Goal: Find contact information: Find contact information

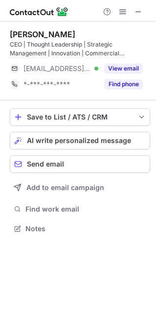
scroll to position [222, 156]
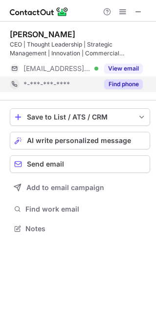
click at [116, 85] on button "Find phone" at bounding box center [123, 84] width 39 height 10
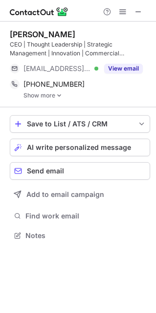
scroll to position [228, 156]
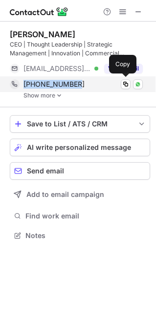
drag, startPoint x: 84, startPoint y: 83, endPoint x: 14, endPoint y: 84, distance: 70.1
click at [14, 84] on div "+971507088813 Copy WhatsApp" at bounding box center [76, 84] width 133 height 16
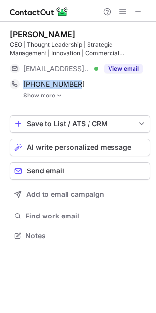
click at [58, 95] on img at bounding box center [59, 95] width 6 height 7
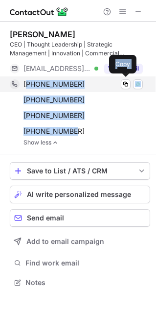
drag, startPoint x: 80, startPoint y: 130, endPoint x: 26, endPoint y: 80, distance: 72.8
click at [26, 80] on div "+971507088813 Copy WhatsApp +971502807945 Copy WhatsApp +97142633562 Copy +9714…" at bounding box center [76, 107] width 133 height 63
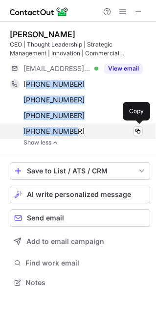
copy div "971507088813 Copy WhatsApp +971502807945 Copy WhatsApp +97142633562 Copy +97142…"
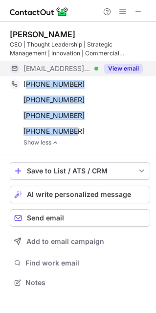
click at [116, 68] on button "View email" at bounding box center [123, 69] width 39 height 10
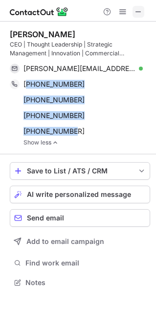
click at [137, 11] on span at bounding box center [139, 12] width 8 height 8
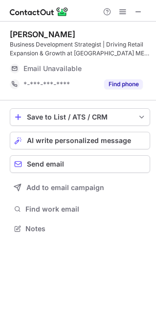
scroll to position [222, 156]
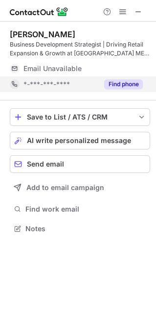
click at [113, 83] on button "Find phone" at bounding box center [123, 84] width 39 height 10
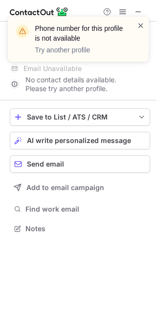
click at [142, 22] on span at bounding box center [141, 26] width 8 height 10
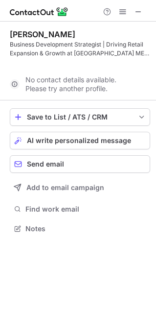
scroll to position [206, 156]
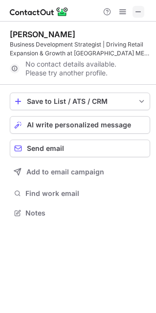
click at [136, 9] on span at bounding box center [139, 12] width 8 height 8
click at [136, 12] on span at bounding box center [139, 12] width 8 height 8
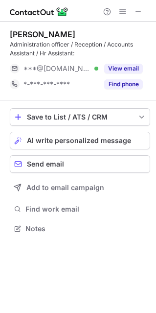
scroll to position [222, 156]
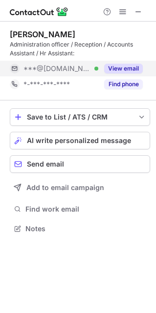
click at [116, 69] on button "View email" at bounding box center [123, 69] width 39 height 10
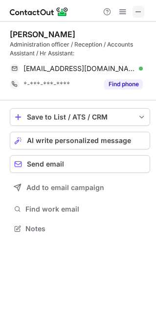
click at [136, 15] on span at bounding box center [139, 12] width 8 height 8
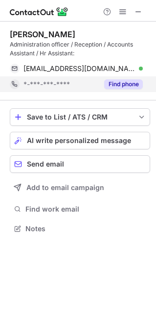
click at [112, 83] on button "Find phone" at bounding box center [123, 84] width 39 height 10
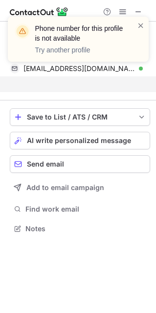
scroll to position [206, 156]
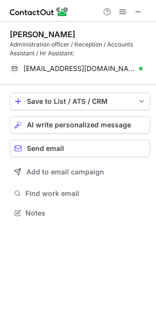
click at [138, 10] on span at bounding box center [139, 12] width 8 height 8
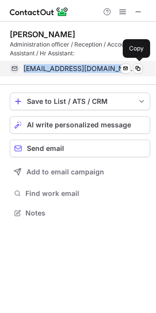
drag, startPoint x: 110, startPoint y: 69, endPoint x: 20, endPoint y: 71, distance: 90.2
click at [20, 71] on div "lanievillaruel31@gmail.com Verified Send email Copy" at bounding box center [76, 69] width 133 height 16
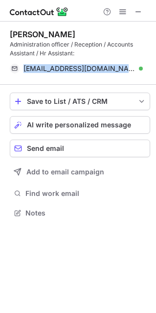
copy div "lanievillaruel31@gmail.com"
click at [113, 75] on div "lanievillaruel31@gmail.com Verified Send email Copy" at bounding box center [76, 69] width 133 height 16
drag, startPoint x: 114, startPoint y: 69, endPoint x: 23, endPoint y: 72, distance: 91.2
click at [23, 72] on div "lanievillaruel31@gmail.com Verified Send email Copy" at bounding box center [76, 69] width 133 height 16
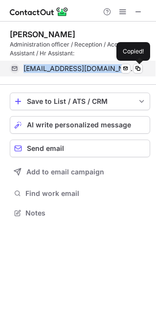
copy span "lanievillaruel31@gmail.com"
